Goal: Transaction & Acquisition: Purchase product/service

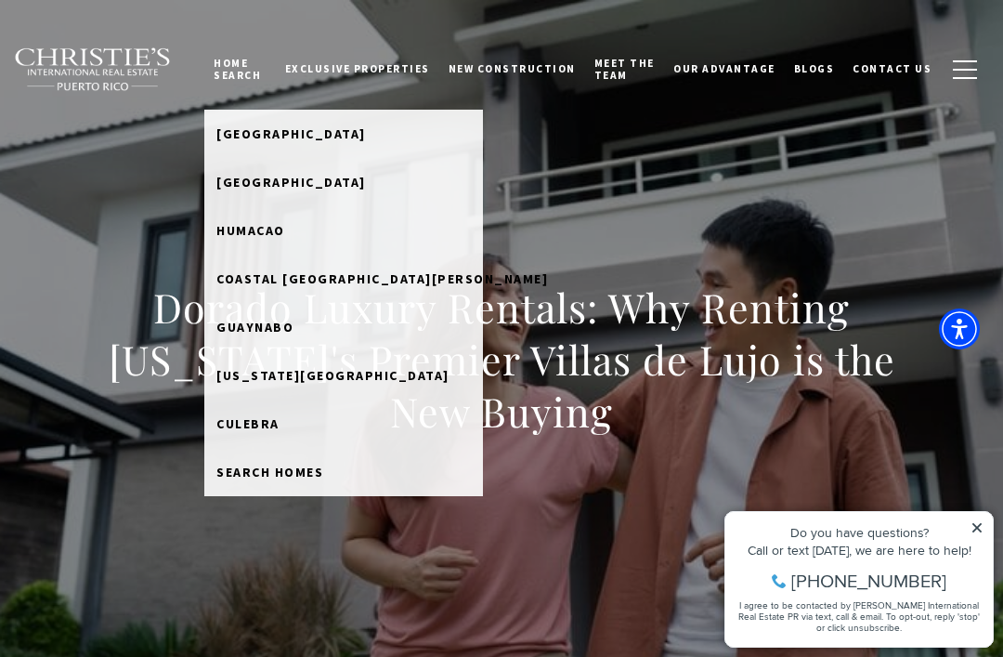
click at [263, 135] on span "[GEOGRAPHIC_DATA]" at bounding box center [291, 133] width 150 height 17
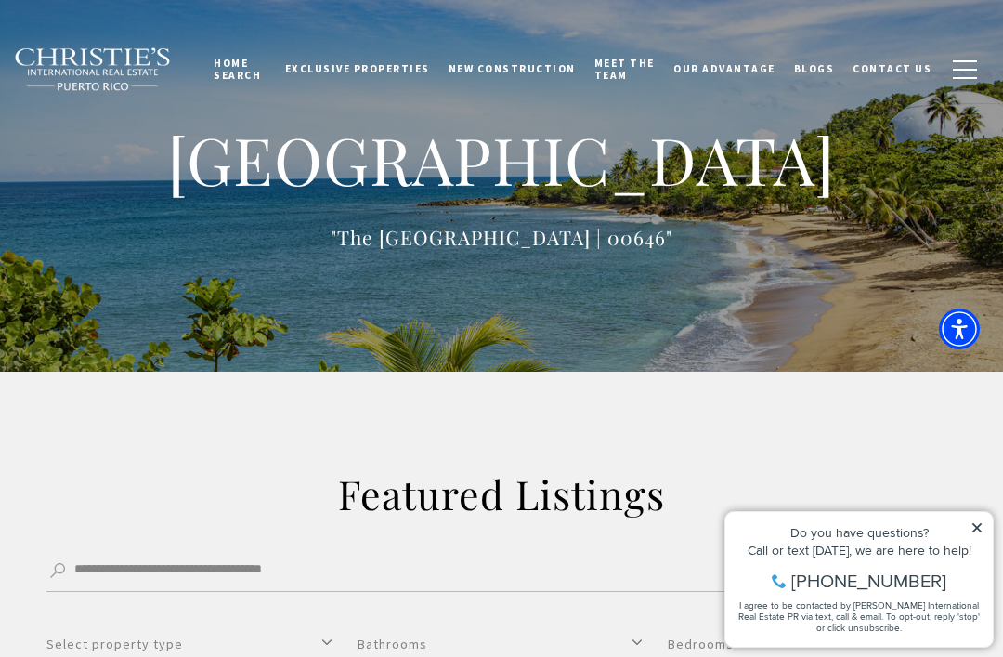
click at [345, 68] on span "Exclusive Properties" at bounding box center [357, 68] width 145 height 13
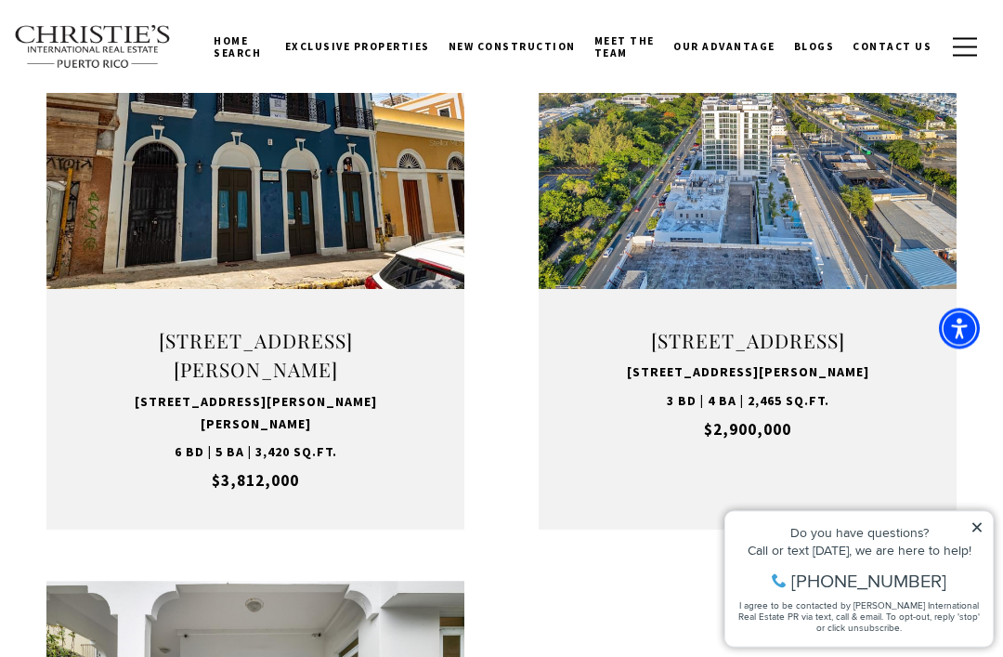
scroll to position [2472, 0]
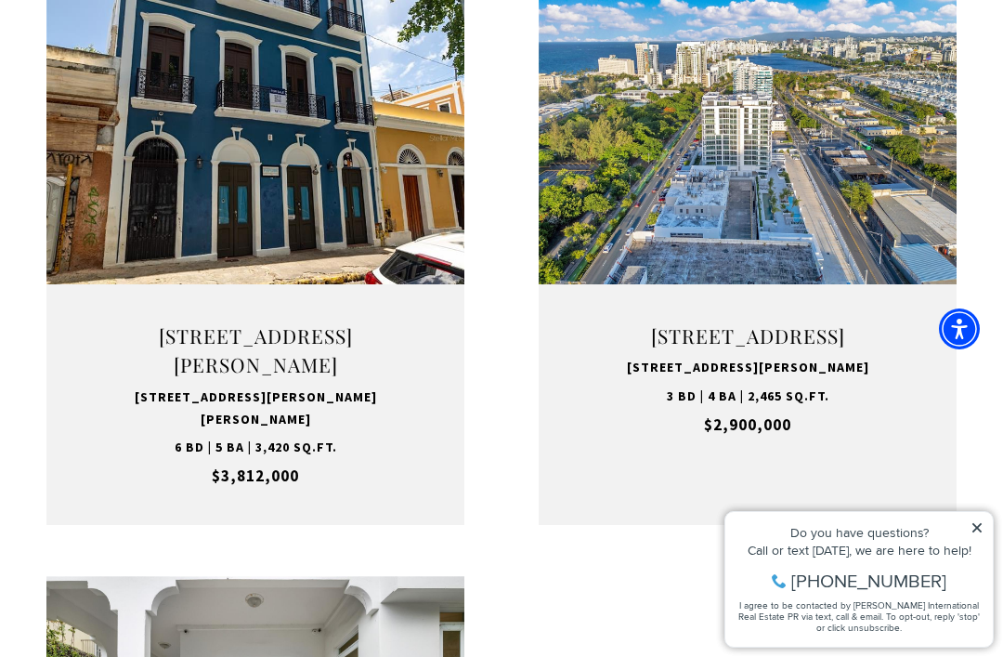
click at [678, 206] on button "VIEW PROPERTY" at bounding box center [748, 222] width 203 height 54
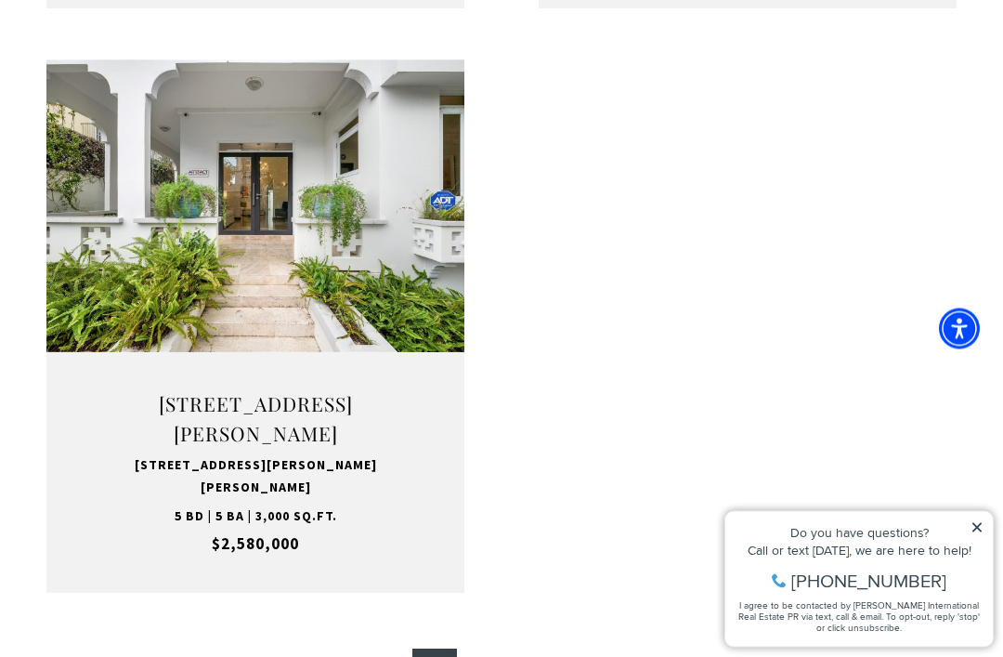
scroll to position [3014, 0]
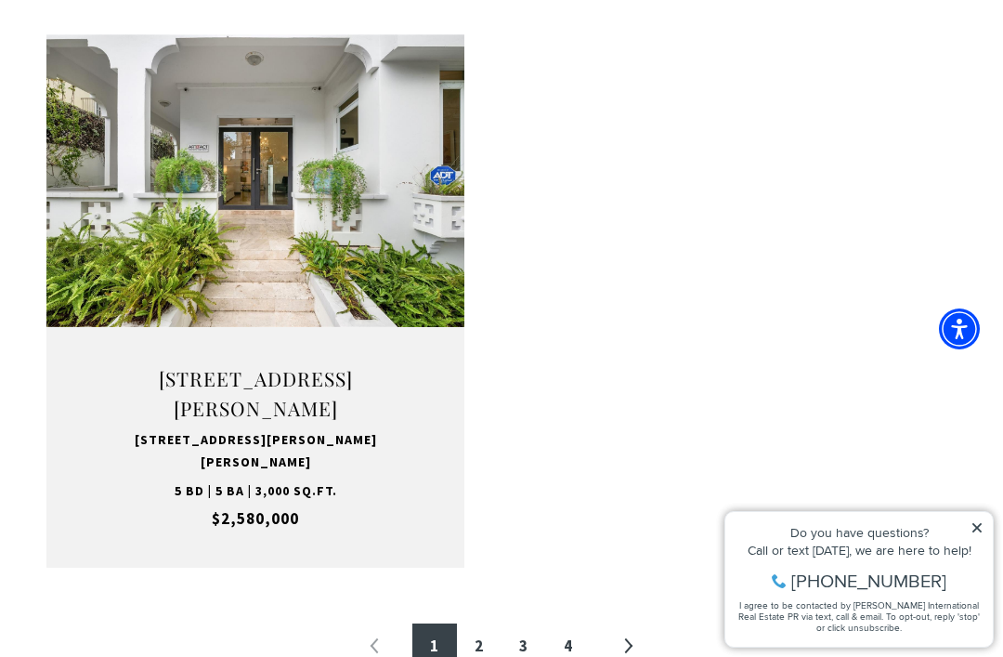
click at [306, 238] on button "VIEW PROPERTY" at bounding box center [255, 265] width 203 height 54
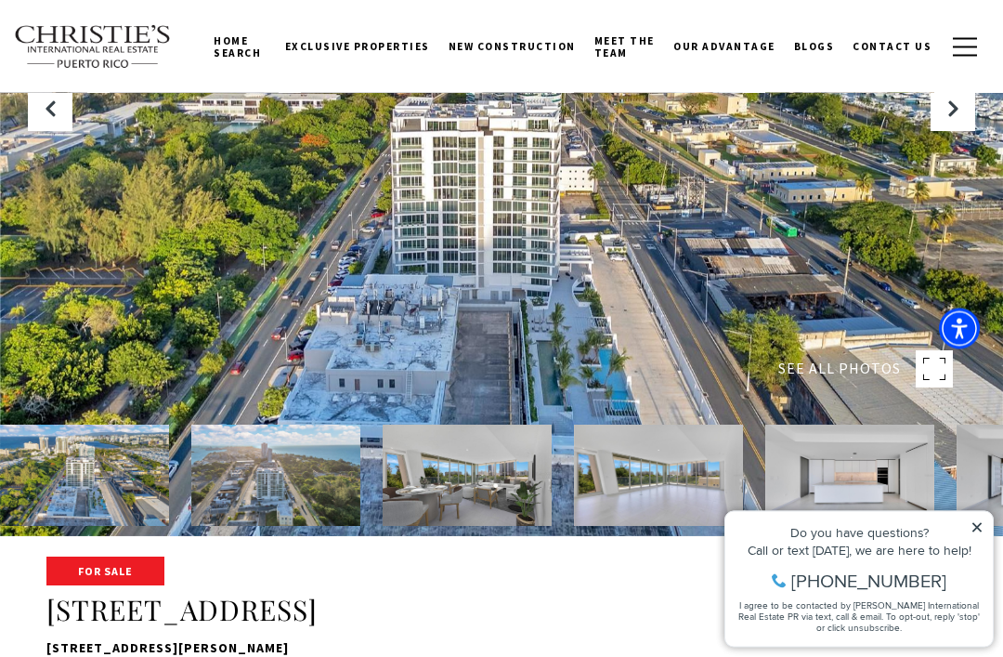
scroll to position [79, 0]
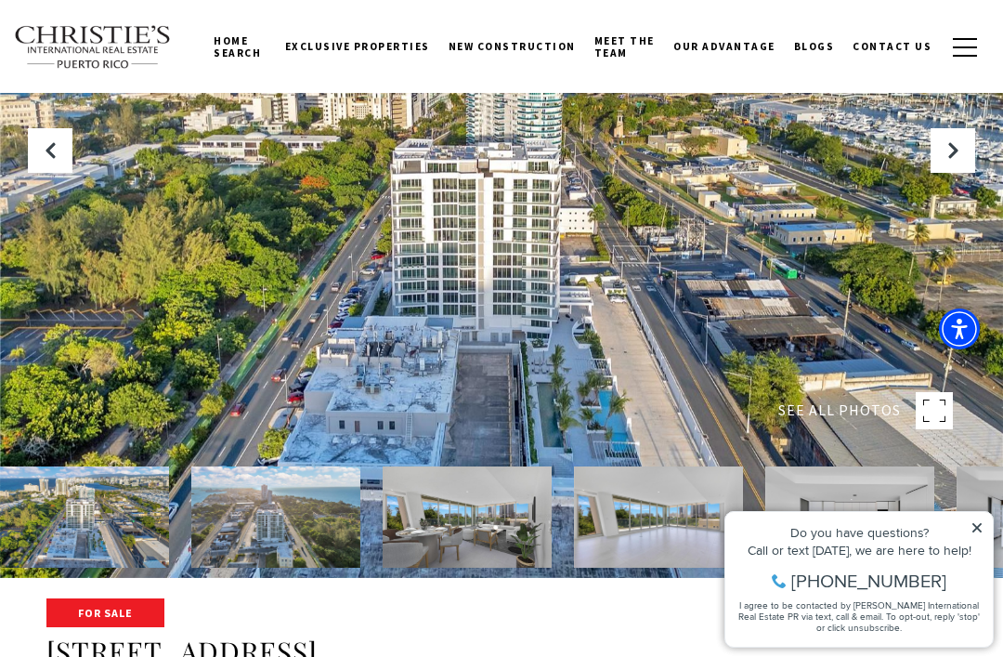
click at [951, 173] on button "Next Slide" at bounding box center [953, 150] width 45 height 45
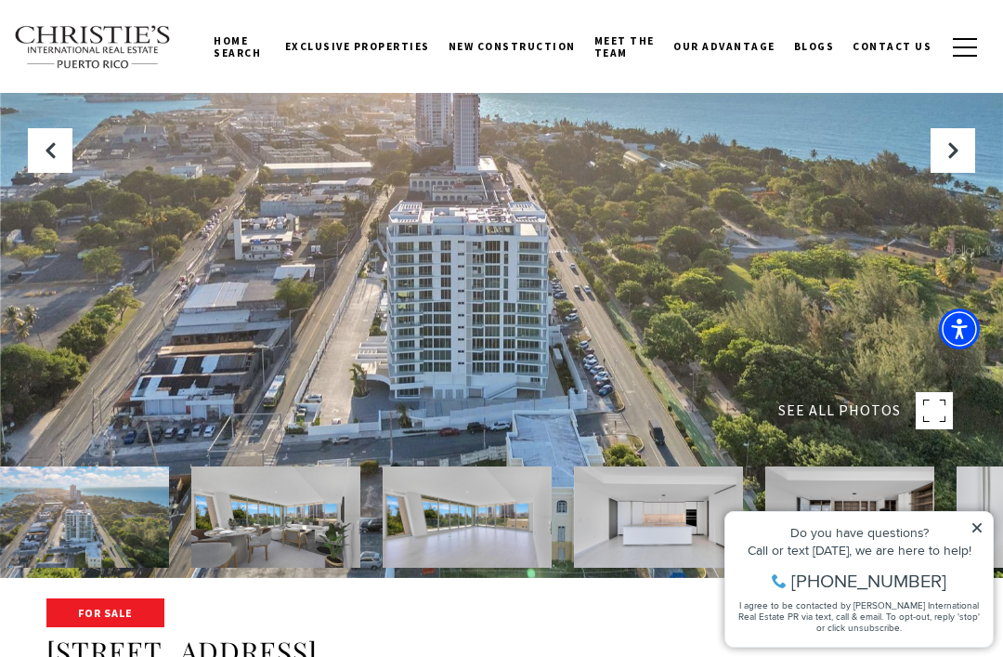
click at [919, 209] on div at bounding box center [501, 249] width 1003 height 657
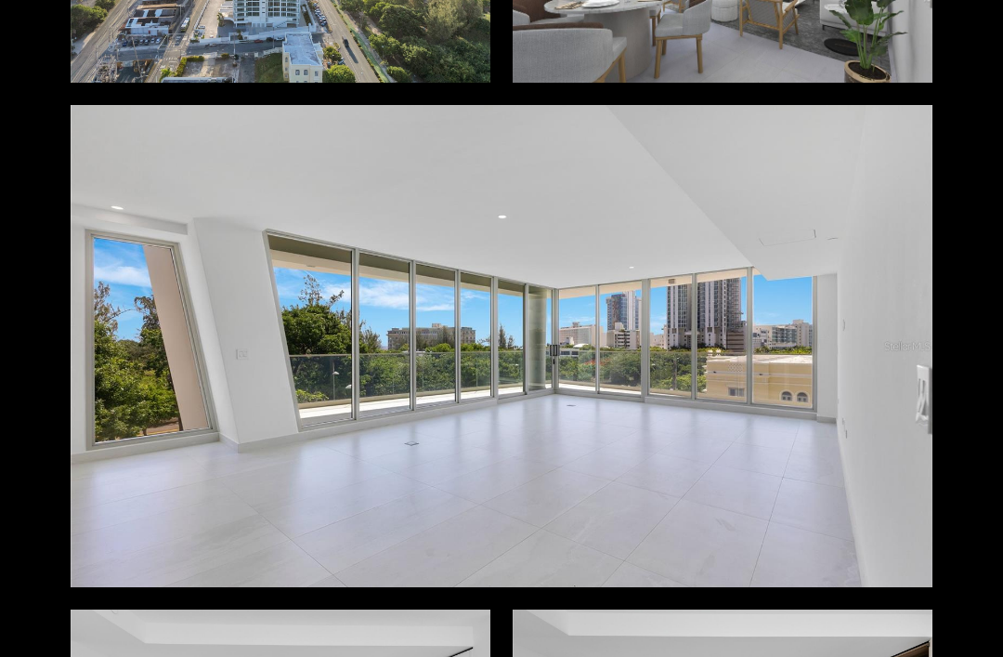
scroll to position [714, 0]
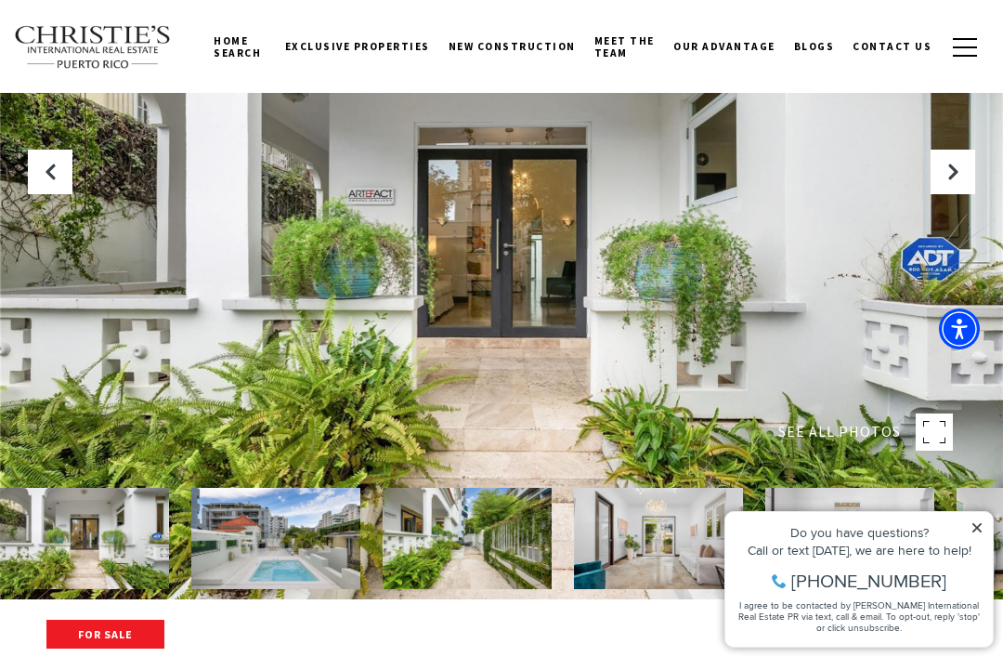
scroll to position [59, 0]
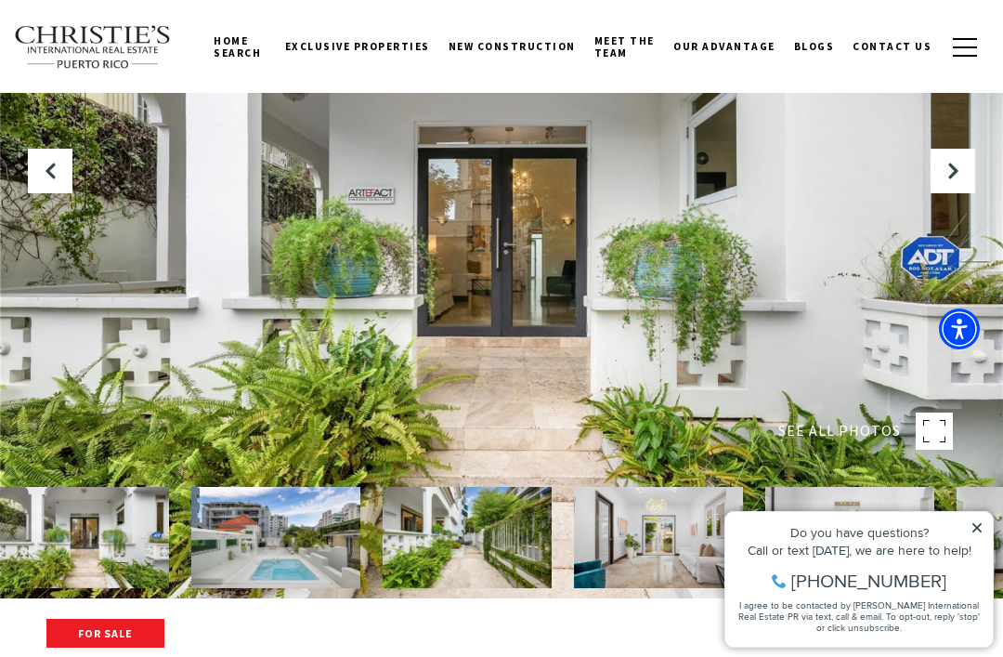
click at [951, 180] on icon "Next Slide" at bounding box center [953, 171] width 19 height 19
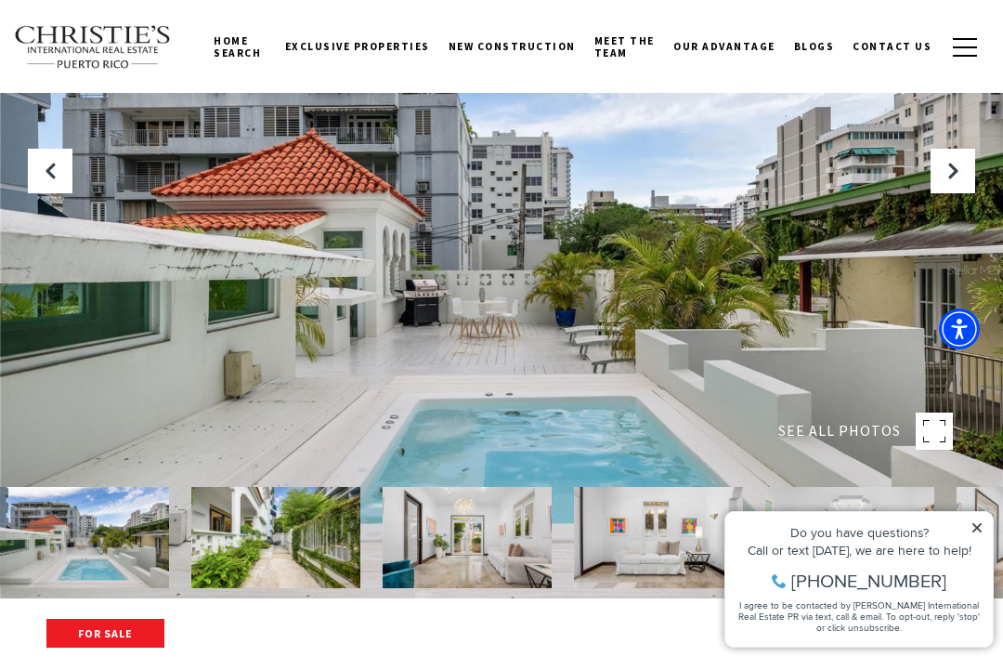
click at [963, 193] on button "Next Slide" at bounding box center [953, 171] width 45 height 45
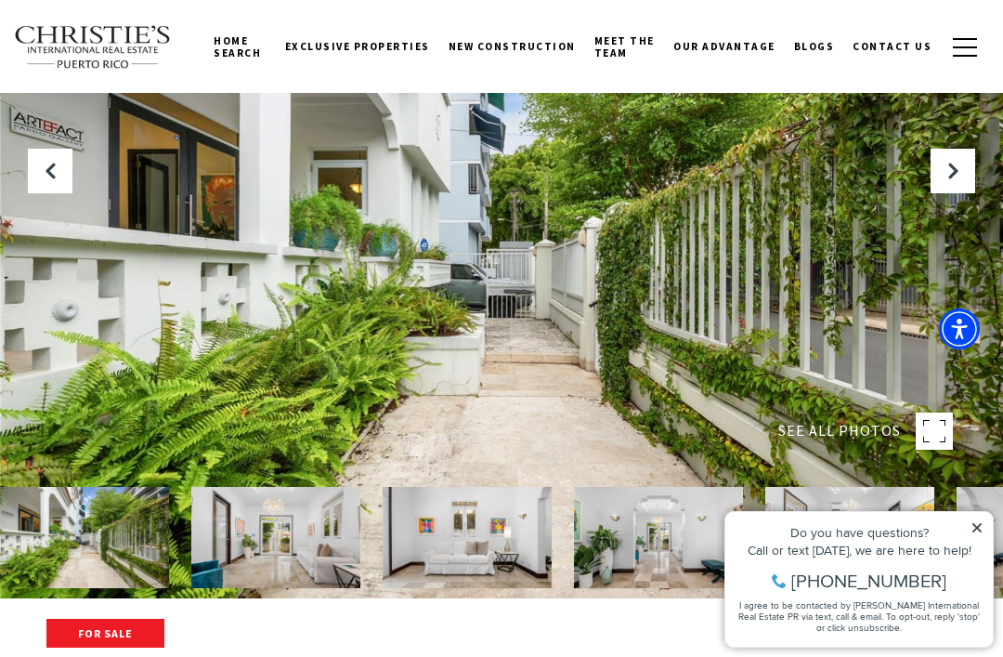
click at [957, 180] on icon "Next Slide" at bounding box center [953, 171] width 19 height 19
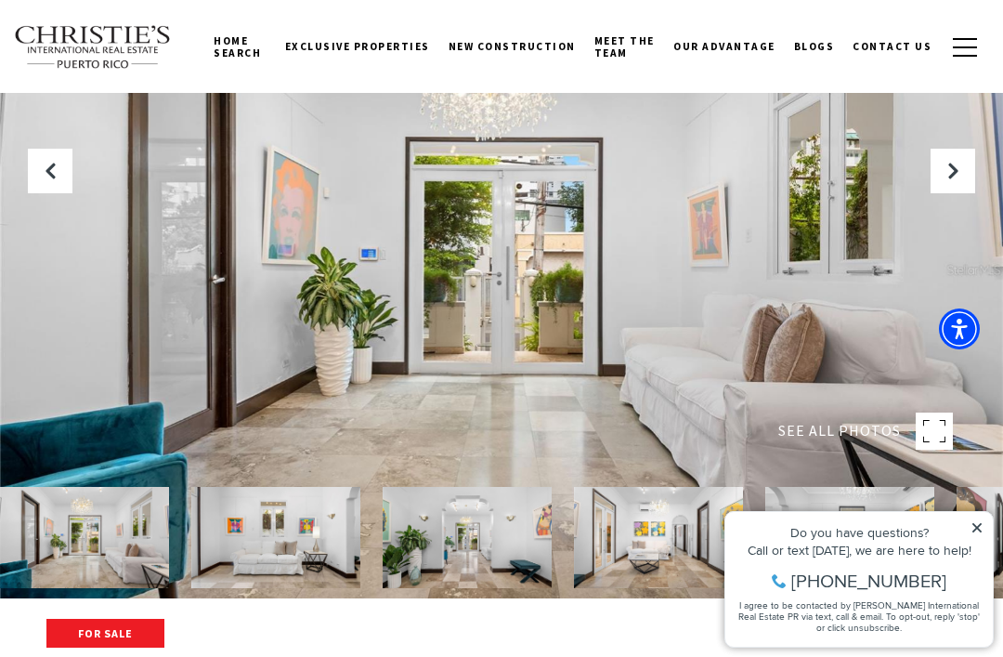
click at [957, 180] on icon "Next Slide" at bounding box center [953, 171] width 19 height 19
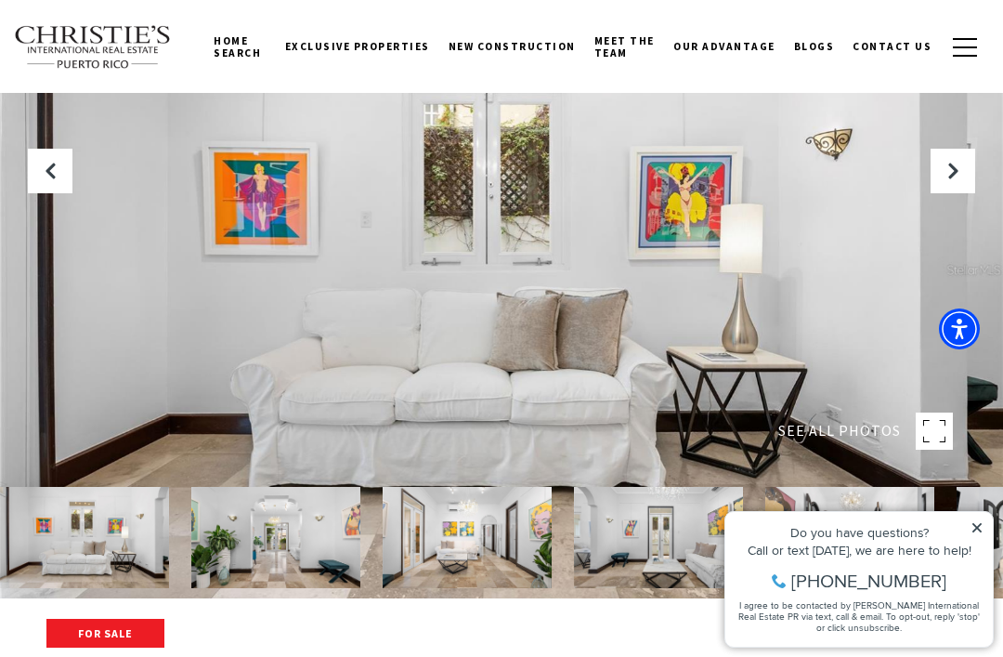
click at [953, 193] on button "Next Slide" at bounding box center [953, 171] width 45 height 45
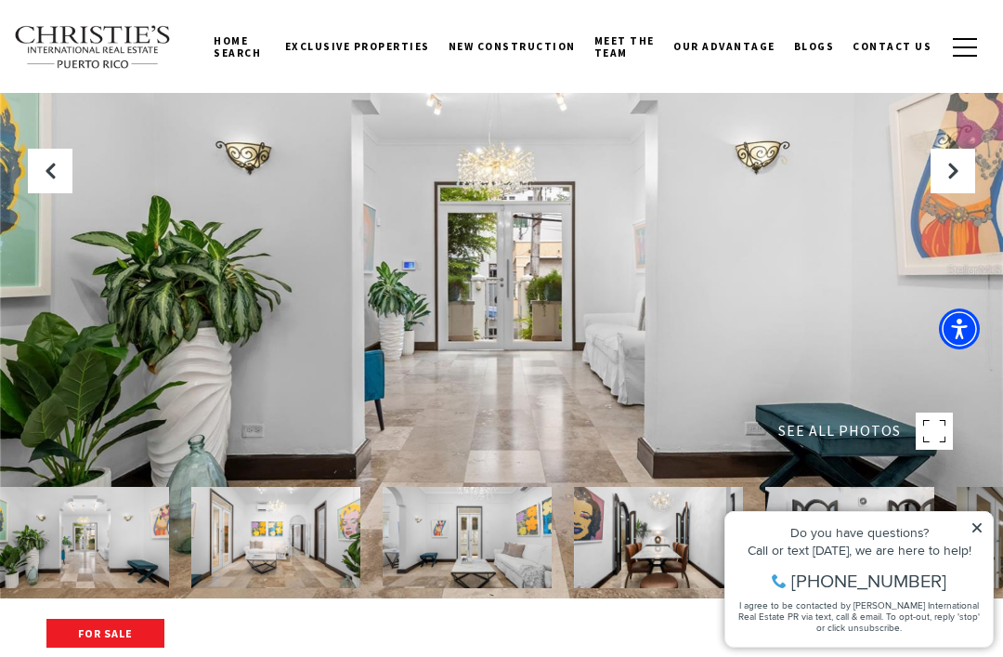
click at [955, 193] on button "Next Slide" at bounding box center [953, 171] width 45 height 45
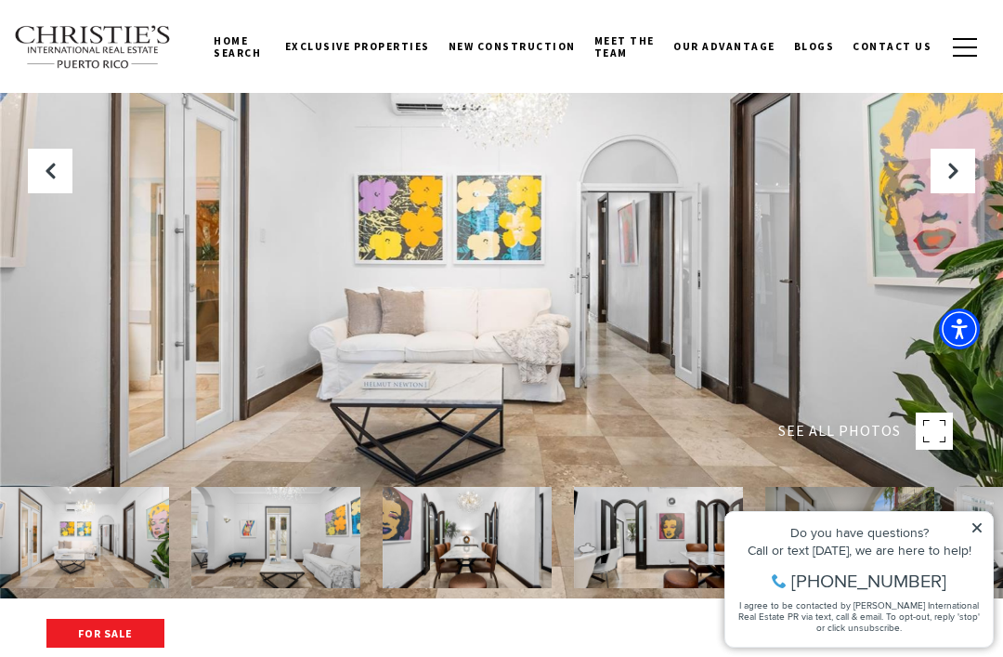
click at [959, 193] on button "Next Slide" at bounding box center [953, 171] width 45 height 45
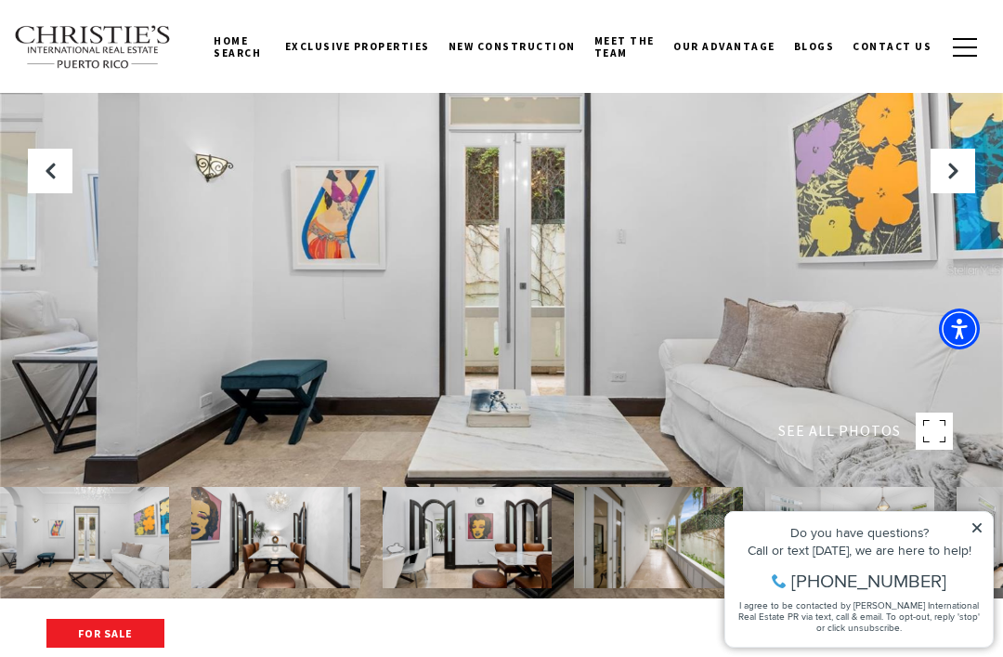
click at [960, 193] on button "Next Slide" at bounding box center [953, 171] width 45 height 45
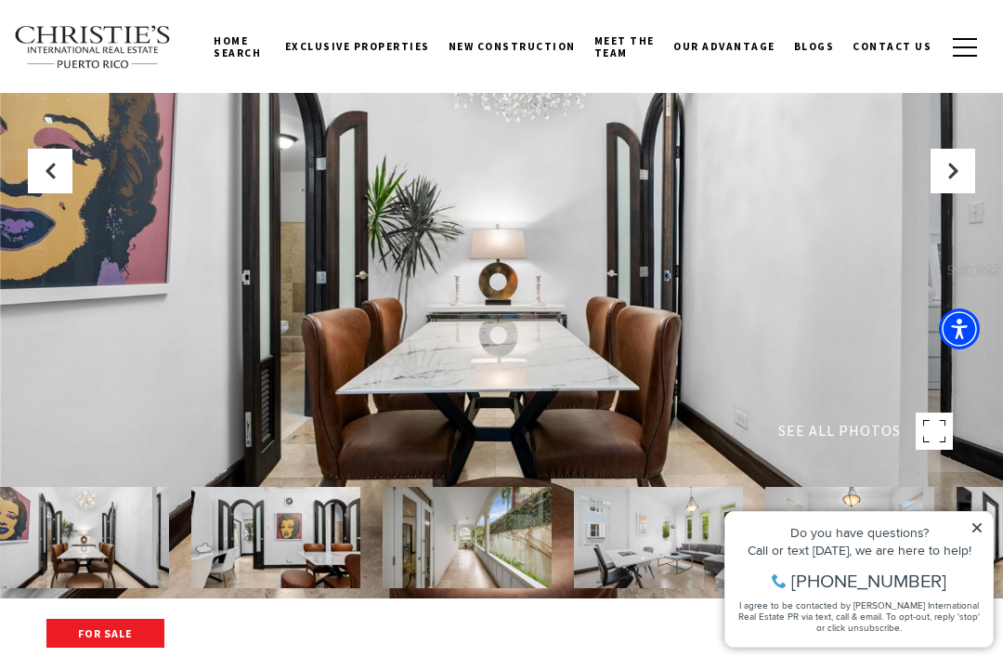
click at [962, 193] on button "Next Slide" at bounding box center [953, 171] width 45 height 45
click at [944, 180] on icon "Next Slide" at bounding box center [953, 171] width 19 height 19
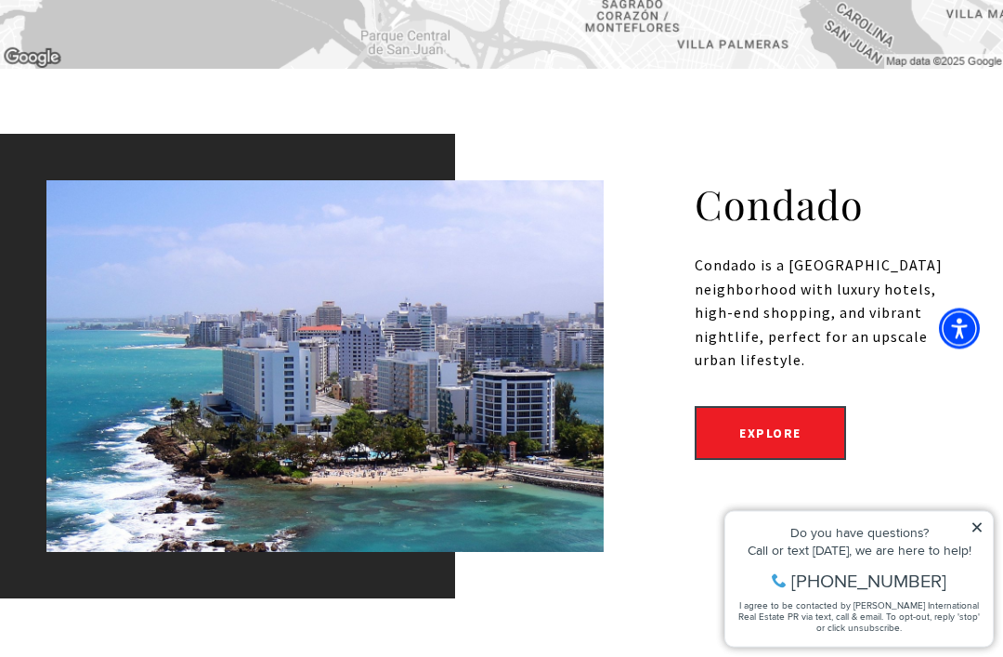
scroll to position [6503, 0]
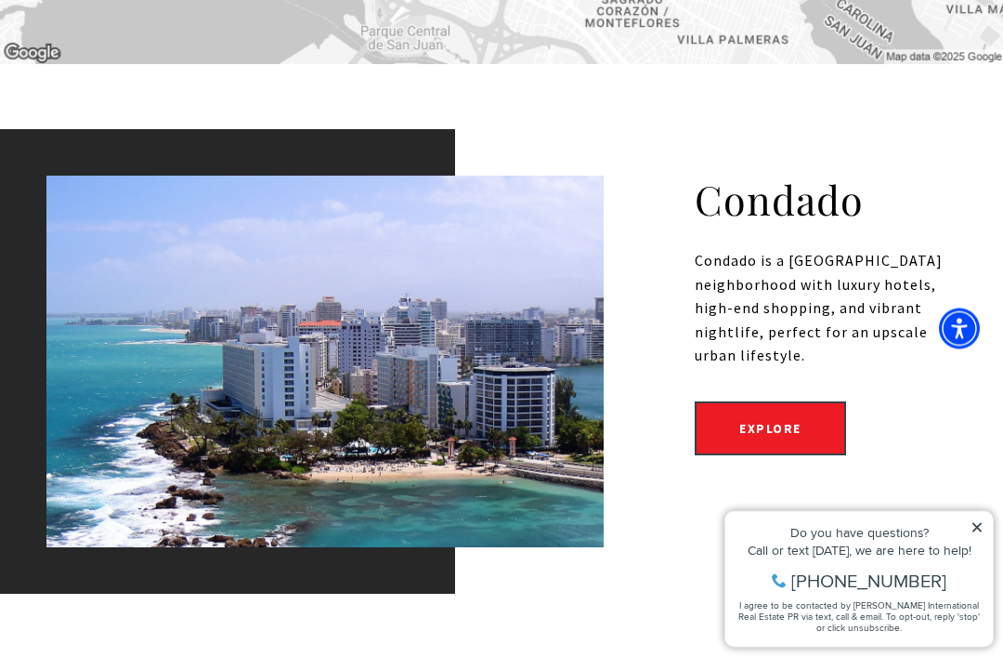
click at [783, 402] on link "Explore" at bounding box center [770, 429] width 151 height 54
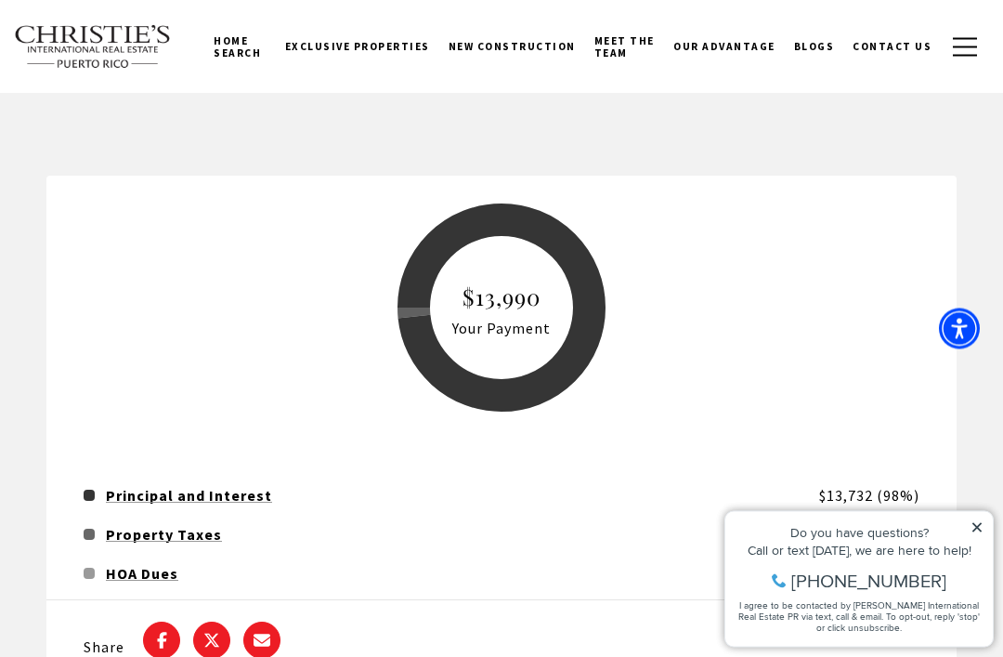
scroll to position [4978, 0]
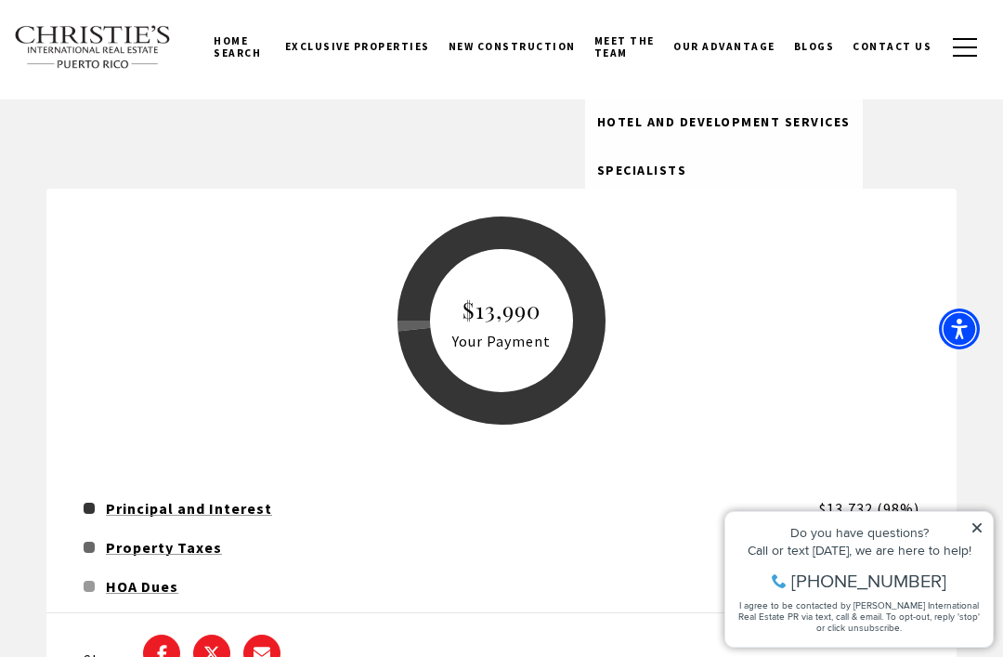
click at [665, 177] on span "Specialists" at bounding box center [642, 170] width 90 height 17
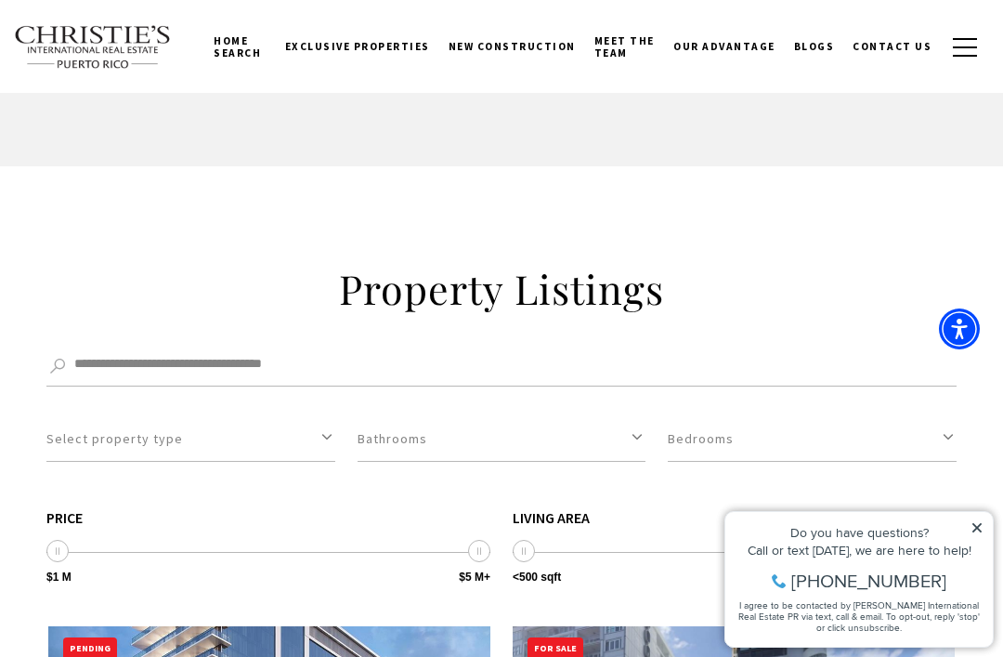
scroll to position [4831, 0]
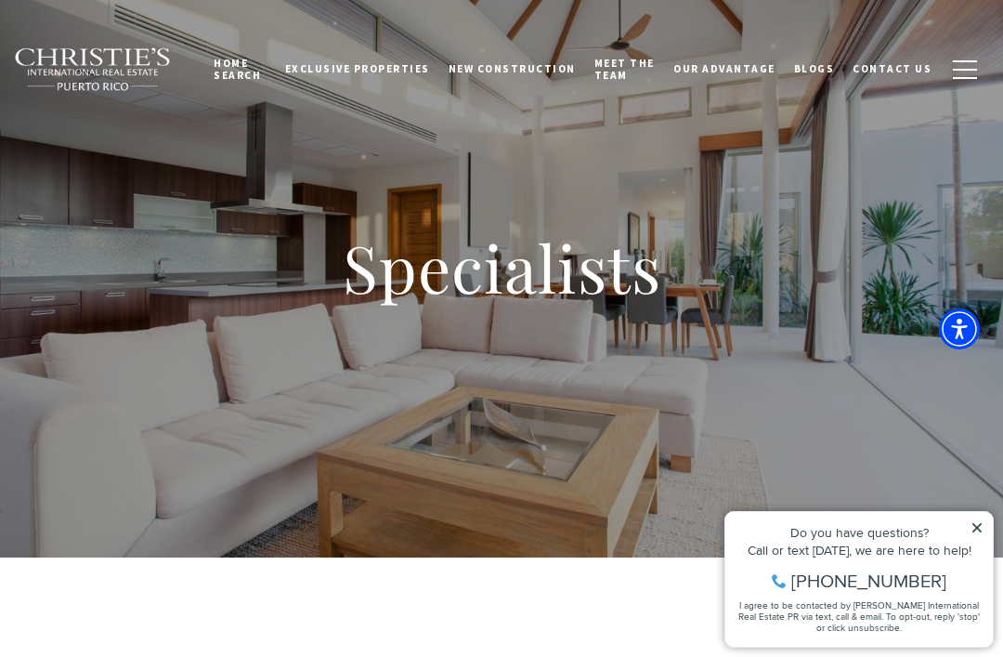
click at [532, 69] on span "New Construction" at bounding box center [512, 68] width 127 height 13
